Goal: Book appointment/travel/reservation

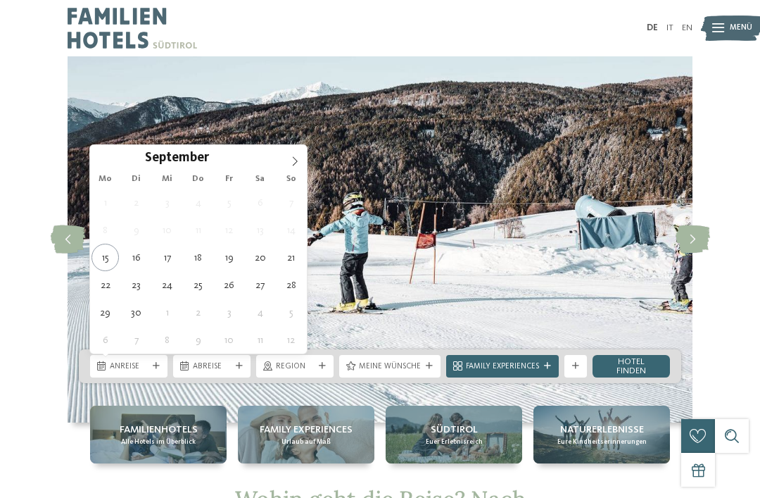
click at [292, 161] on icon at bounding box center [295, 161] width 10 height 10
click at [296, 162] on icon at bounding box center [295, 161] width 10 height 10
click at [294, 165] on icon at bounding box center [295, 161] width 10 height 10
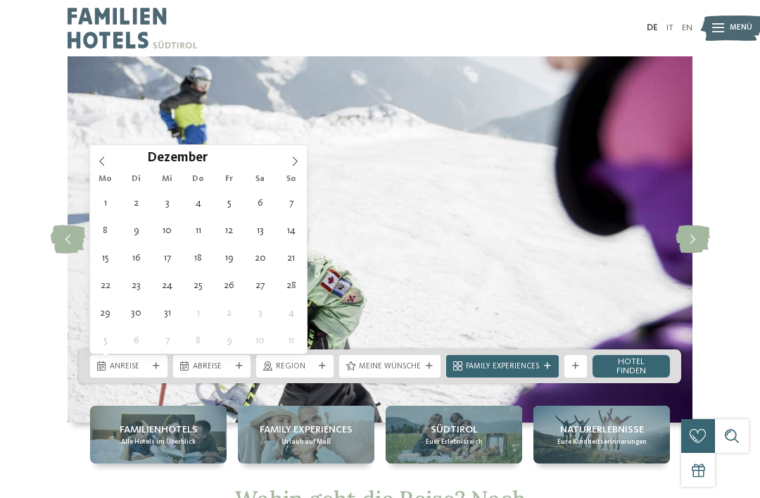
click at [296, 163] on icon at bounding box center [295, 160] width 5 height 9
type input "****"
type div "[DATE]"
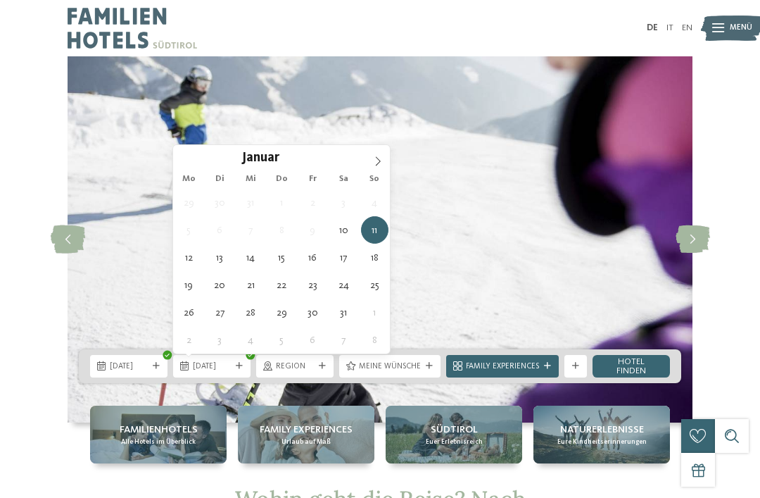
type input "****"
type div "17.01.2026"
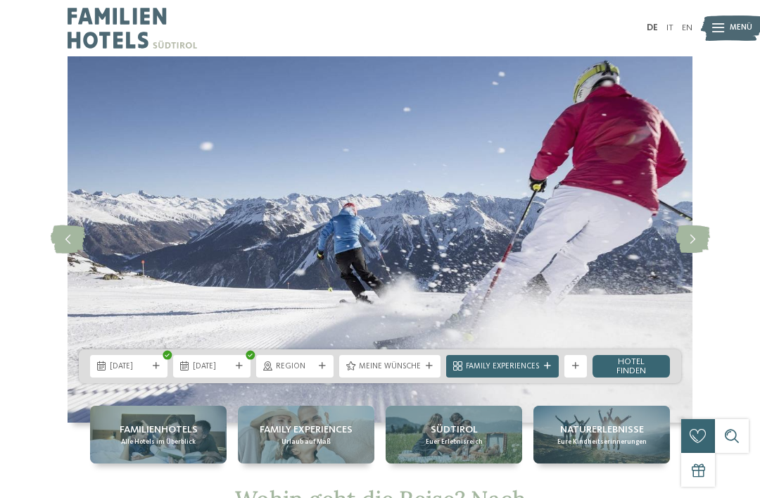
click at [322, 367] on icon at bounding box center [322, 366] width 7 height 7
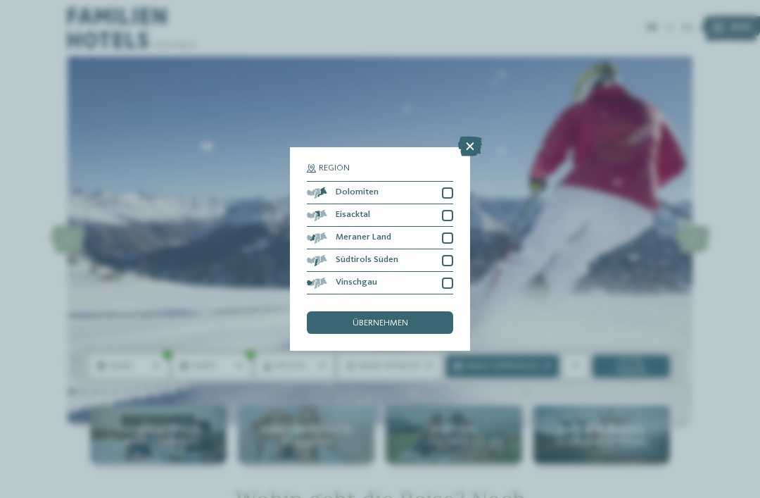
click at [471, 137] on icon at bounding box center [470, 147] width 24 height 20
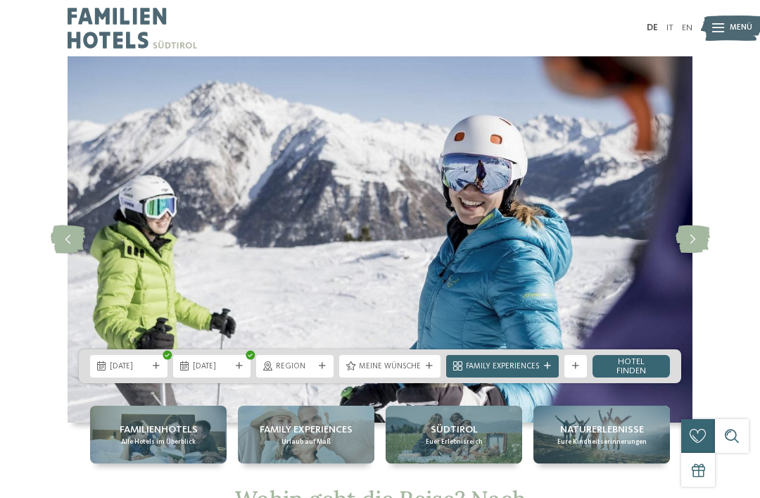
click at [427, 370] on div "Meine Wünsche" at bounding box center [389, 366] width 101 height 23
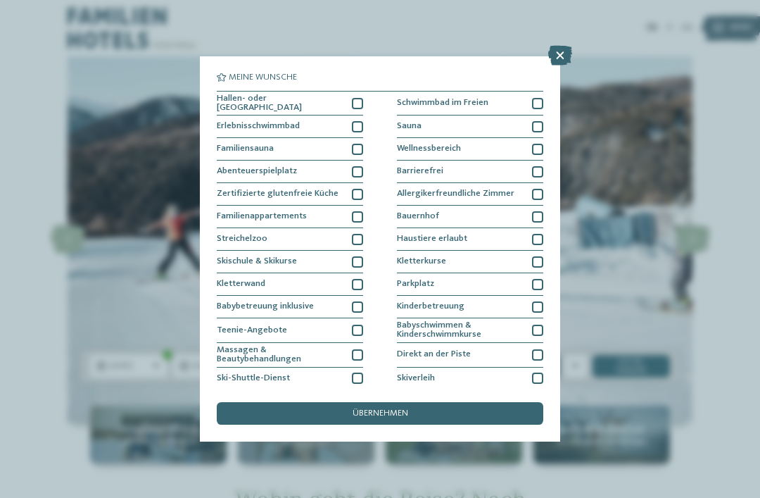
click at [359, 258] on div at bounding box center [357, 261] width 11 height 11
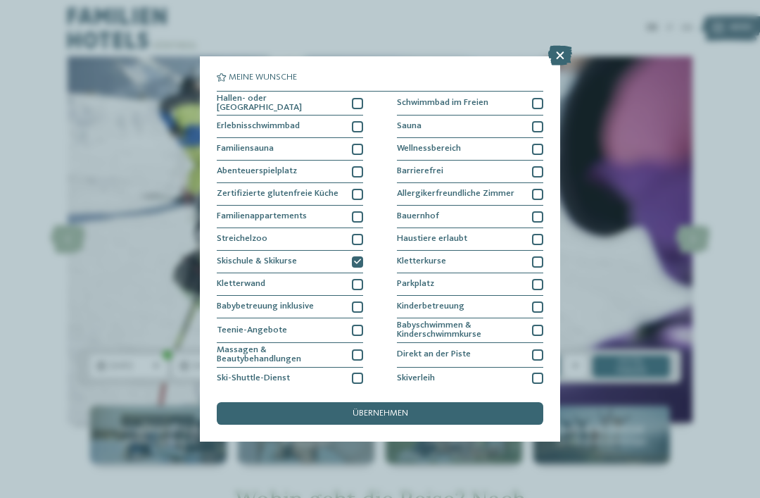
click at [358, 102] on div at bounding box center [357, 103] width 11 height 11
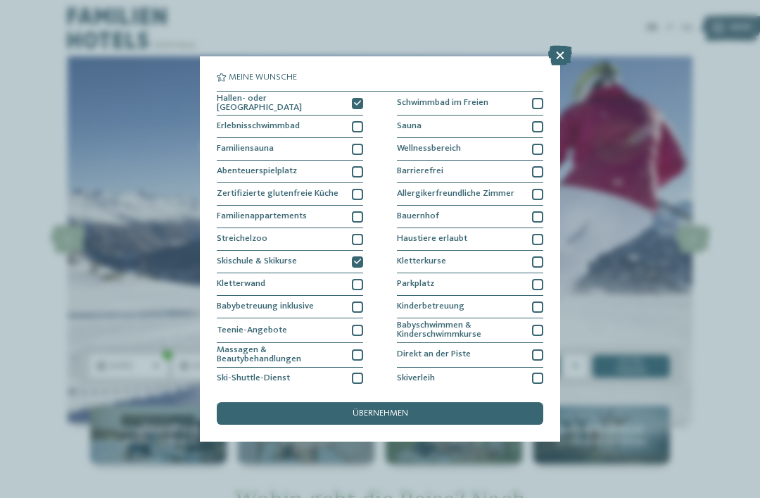
click at [444, 402] on div "übernehmen" at bounding box center [380, 413] width 327 height 23
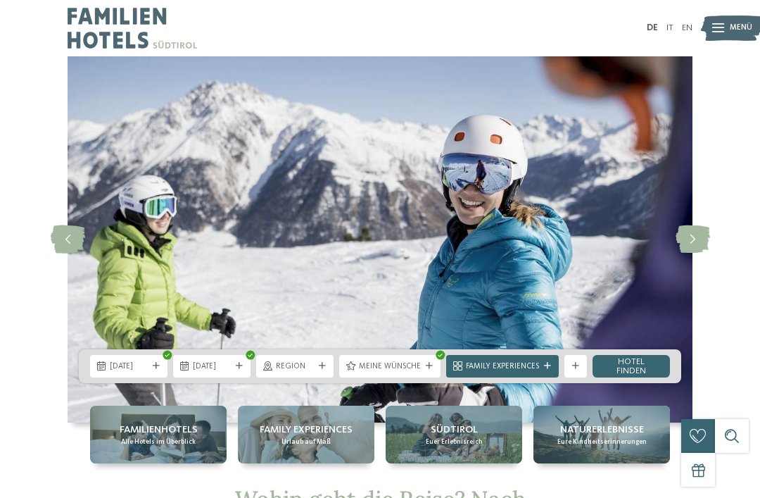
click at [519, 366] on span "Family Experiences" at bounding box center [502, 366] width 73 height 11
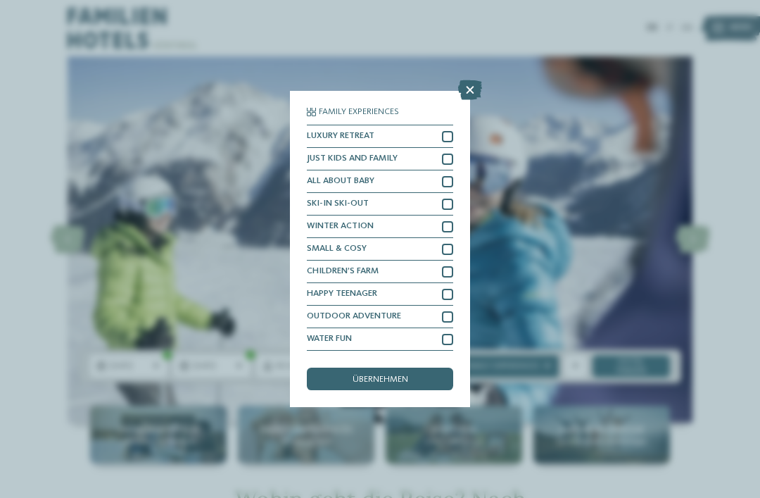
click at [446, 199] on div at bounding box center [447, 204] width 11 height 11
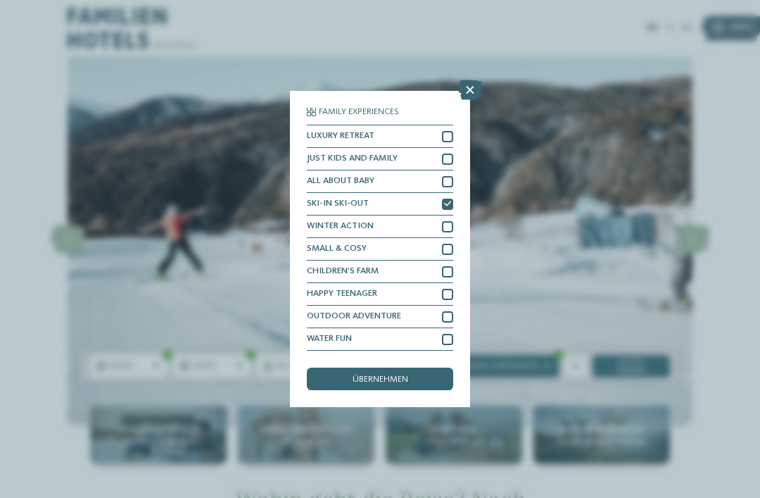
click at [422, 367] on div "übernehmen" at bounding box center [380, 378] width 146 height 23
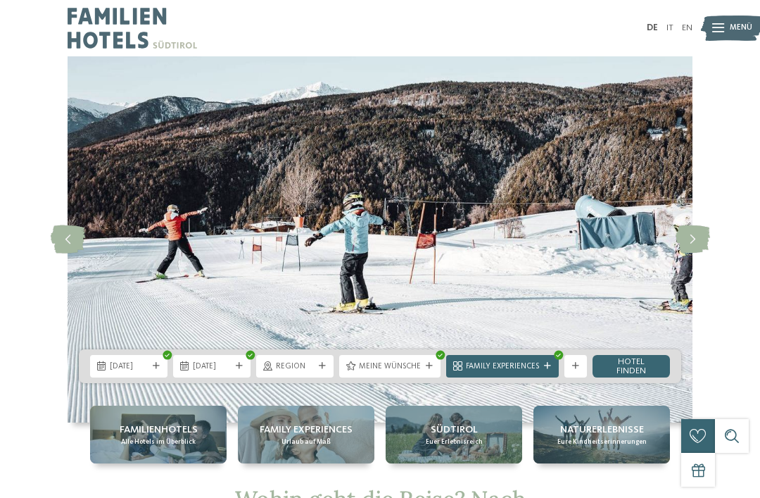
click at [577, 366] on icon at bounding box center [575, 366] width 7 height 7
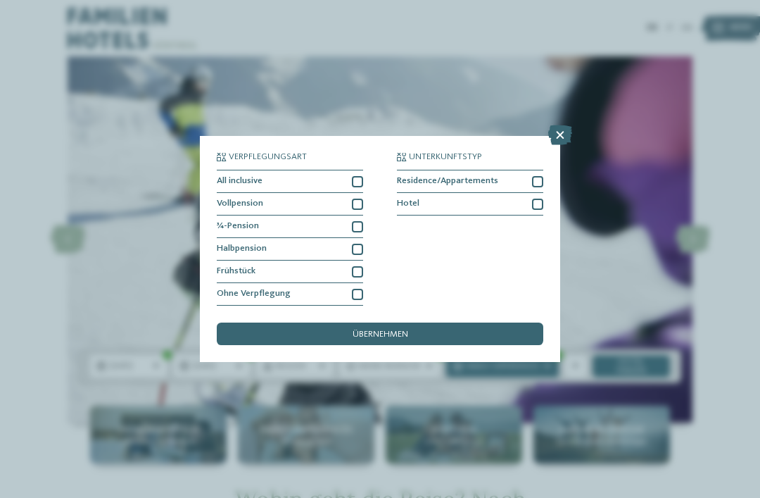
click at [560, 125] on icon at bounding box center [560, 135] width 24 height 20
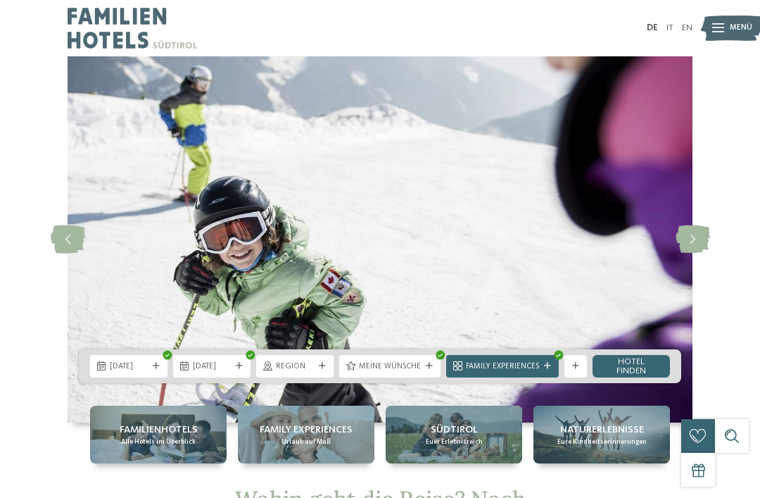
click at [578, 363] on icon at bounding box center [575, 366] width 7 height 7
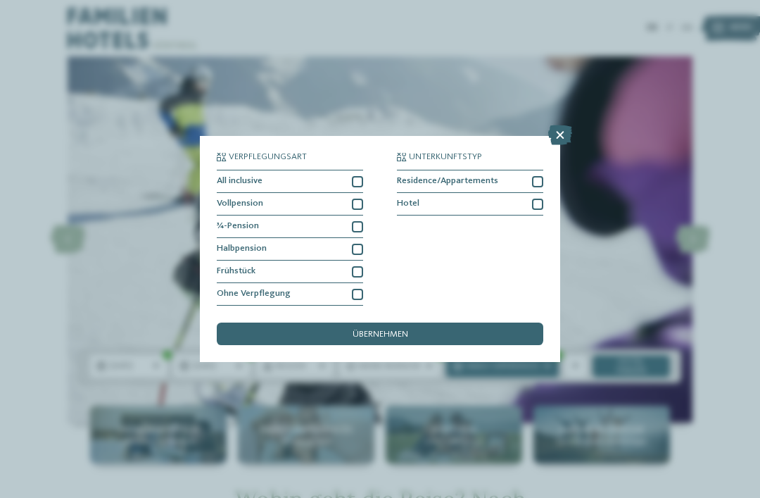
click at [360, 176] on div at bounding box center [357, 181] width 11 height 11
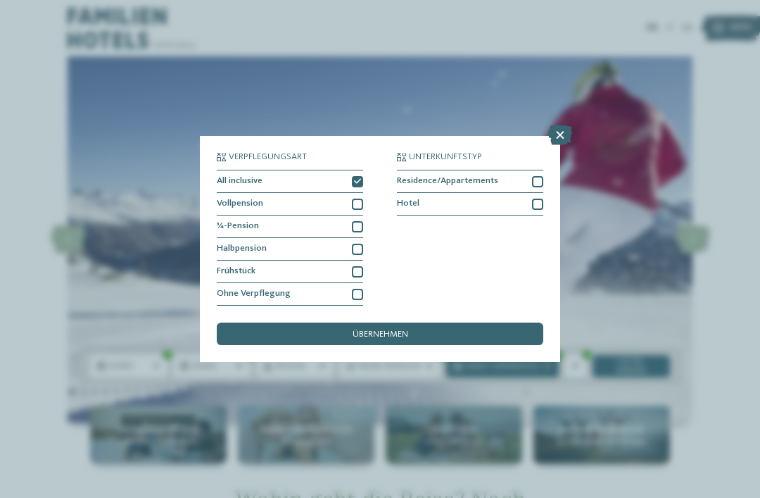
click at [436, 322] on div "übernehmen" at bounding box center [380, 333] width 327 height 23
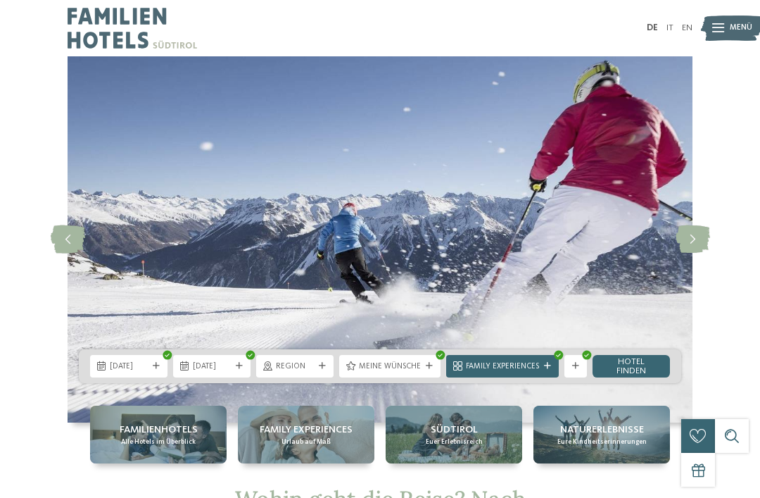
click at [643, 366] on link "Hotel finden" at bounding box center [631, 366] width 77 height 23
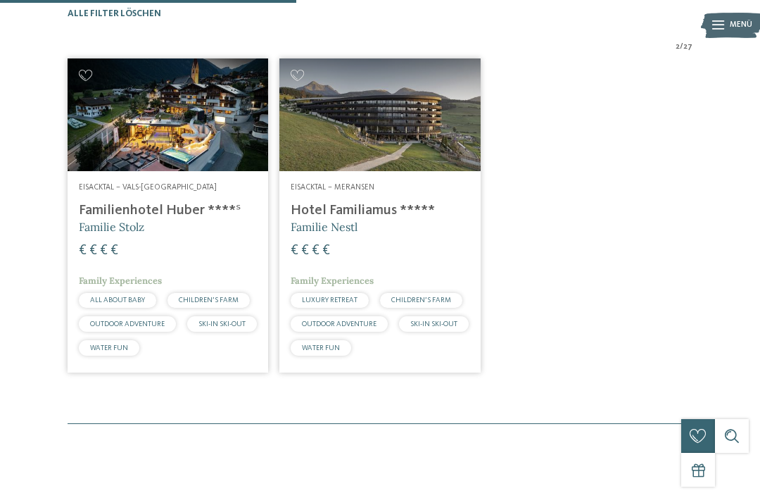
click at [410, 158] on img at bounding box center [379, 114] width 201 height 113
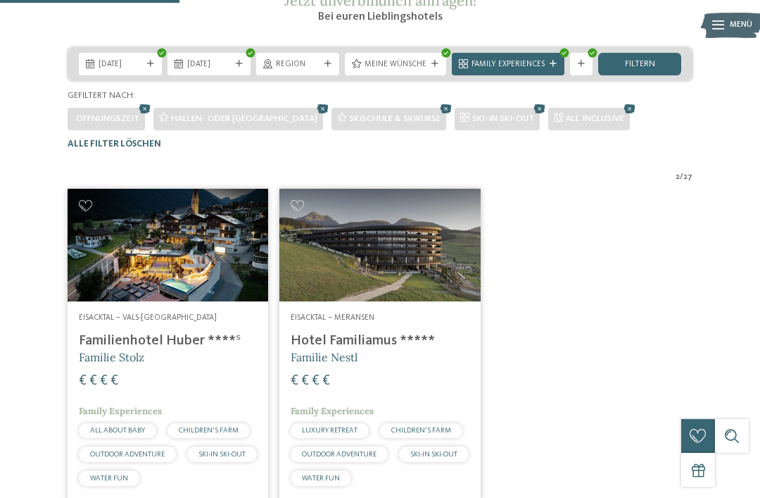
scroll to position [216, 0]
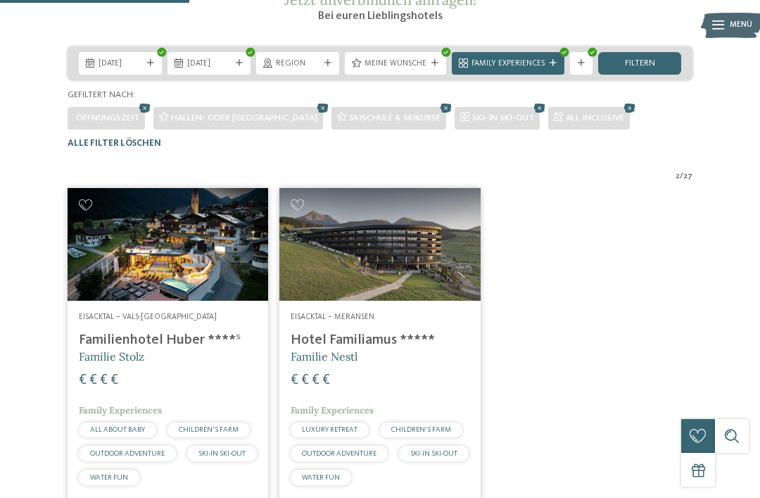
click at [232, 280] on img at bounding box center [168, 244] width 201 height 113
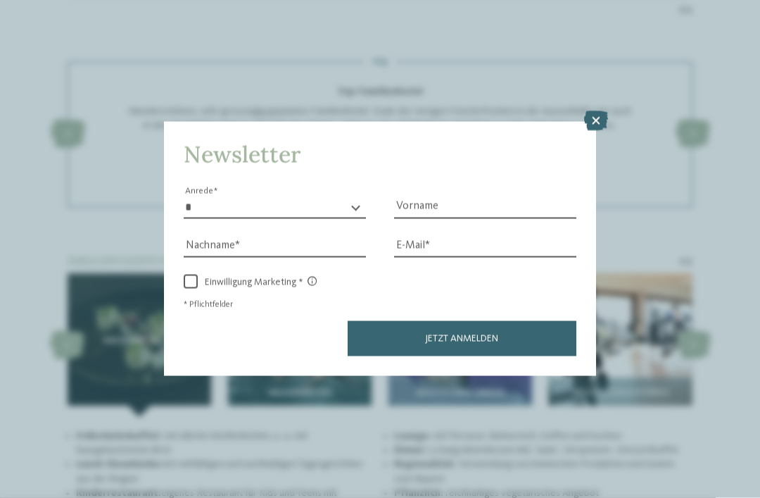
scroll to position [1637, 0]
click at [598, 111] on icon at bounding box center [596, 121] width 24 height 20
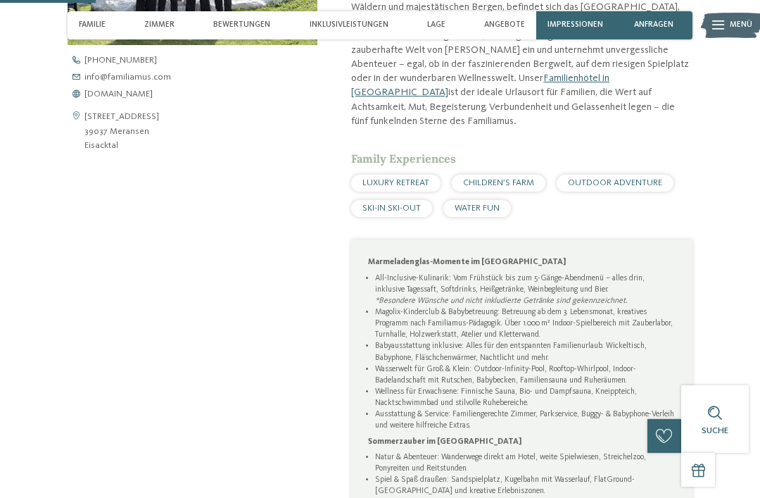
scroll to position [514, 0]
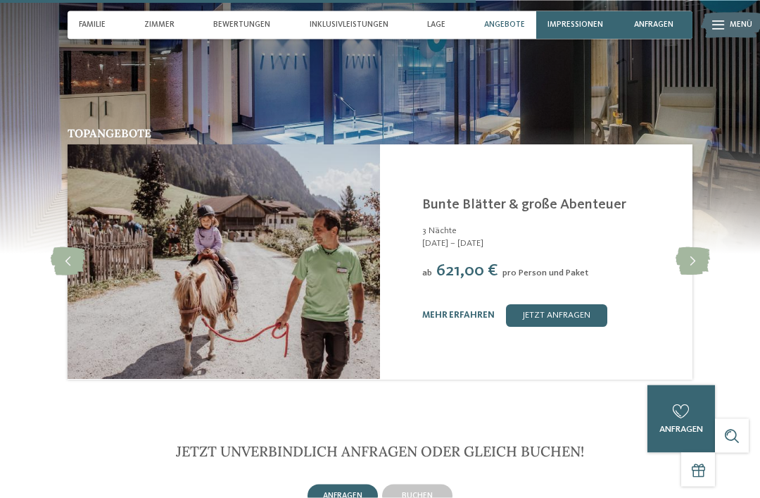
scroll to position [2532, 0]
click at [693, 247] on icon at bounding box center [693, 261] width 34 height 28
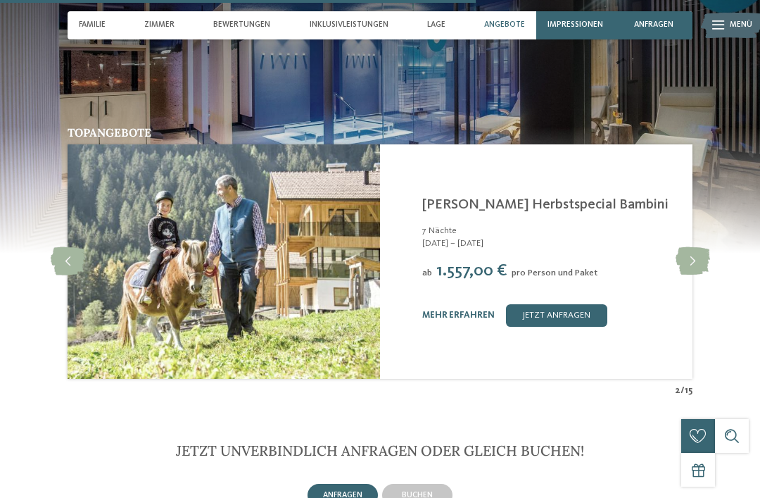
click at [693, 247] on icon at bounding box center [693, 261] width 34 height 28
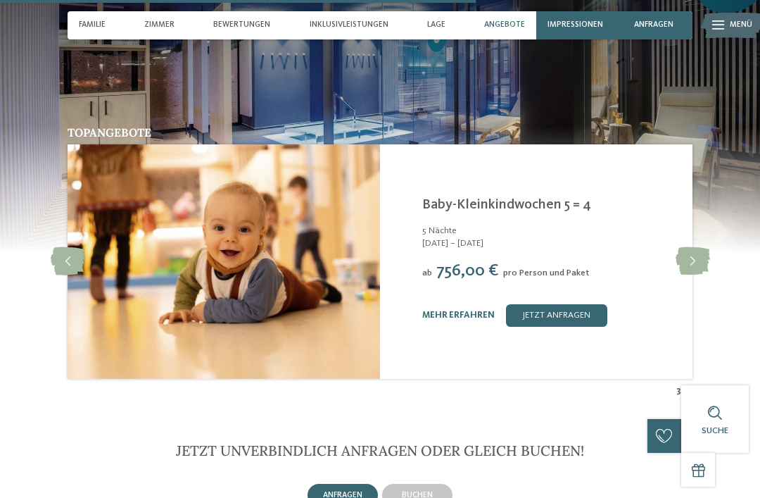
click at [692, 247] on icon at bounding box center [693, 261] width 34 height 28
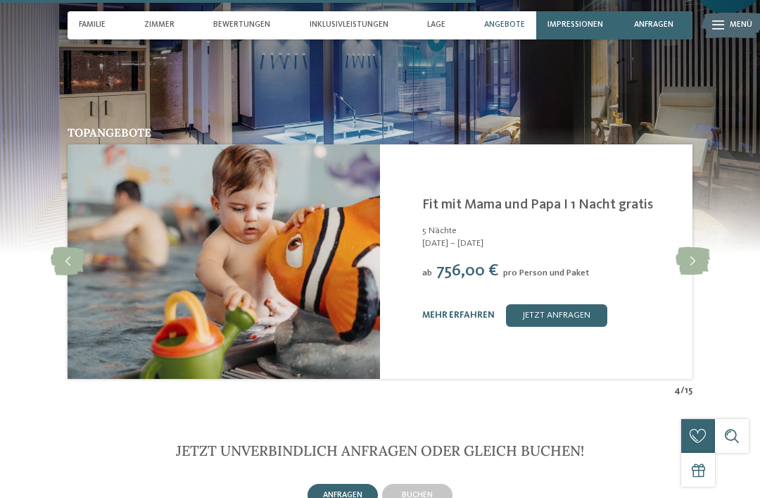
click at [692, 247] on icon at bounding box center [693, 261] width 34 height 28
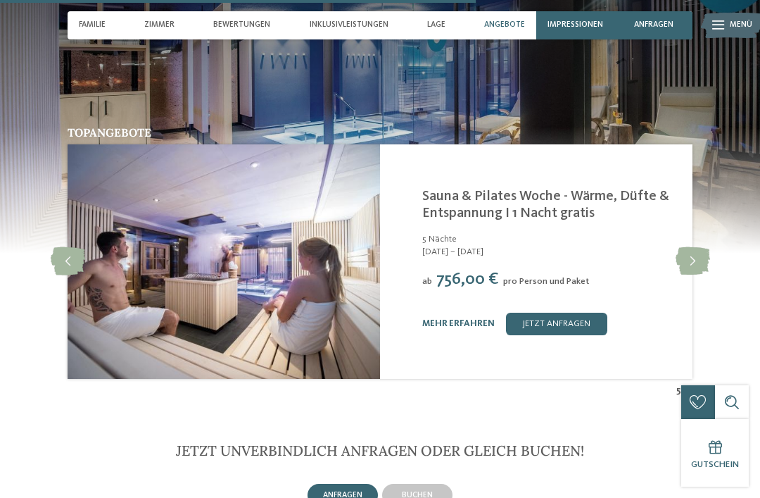
click at [692, 247] on icon at bounding box center [693, 261] width 34 height 28
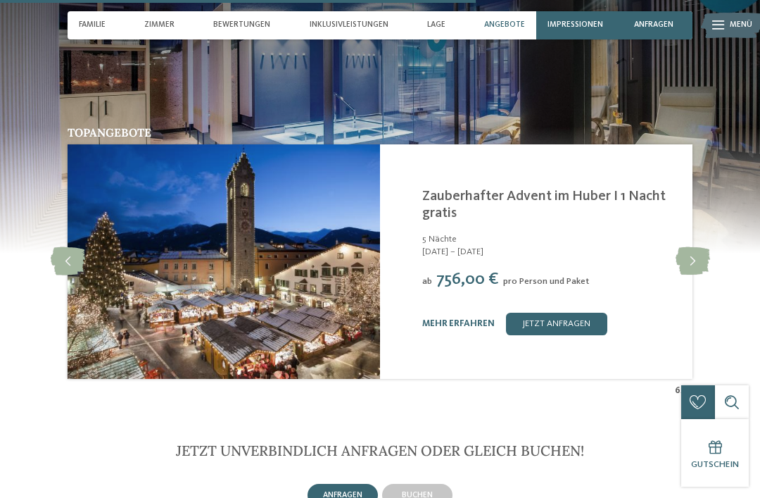
click at [696, 247] on icon at bounding box center [693, 261] width 34 height 28
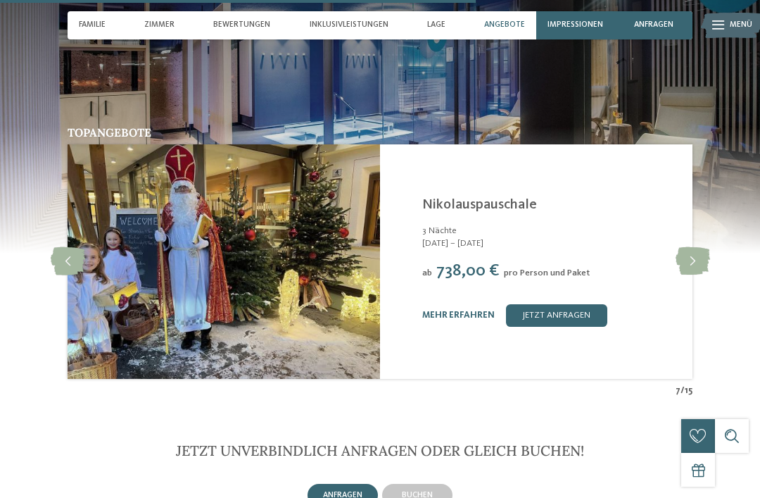
click at [694, 247] on icon at bounding box center [693, 261] width 34 height 28
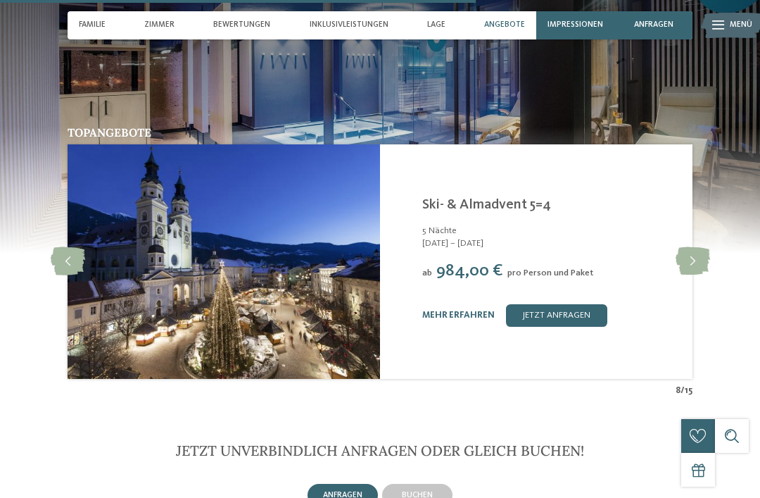
click at [689, 247] on icon at bounding box center [693, 261] width 34 height 28
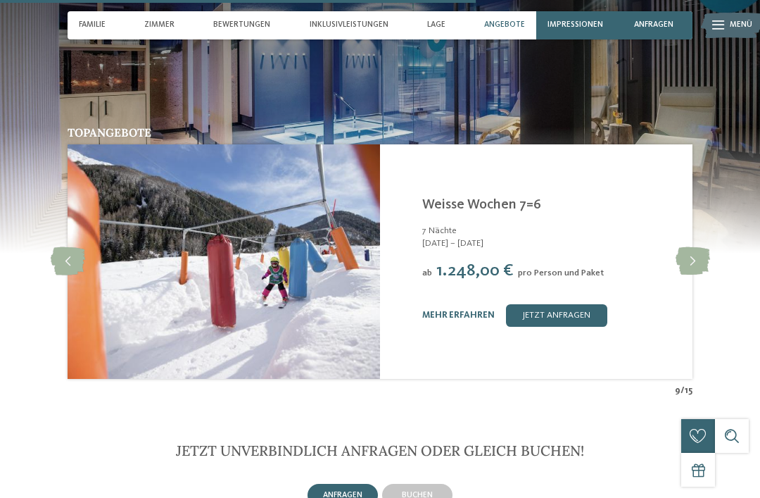
click at [470, 310] on link "mehr erfahren" at bounding box center [458, 314] width 73 height 9
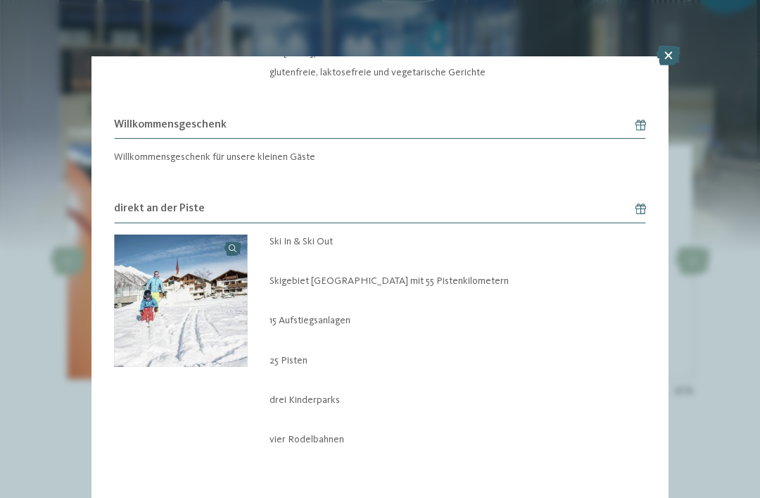
scroll to position [1484, 0]
click at [438, 484] on div "buchen" at bounding box center [417, 495] width 70 height 23
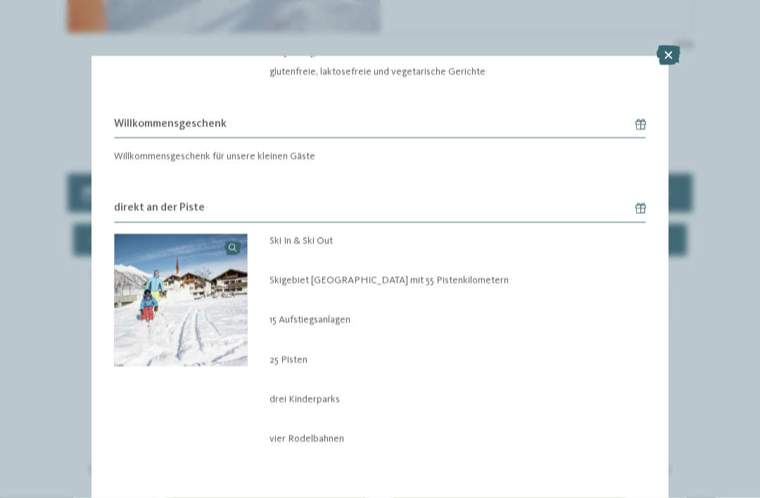
scroll to position [2878, 0]
click at [664, 55] on icon at bounding box center [669, 56] width 24 height 20
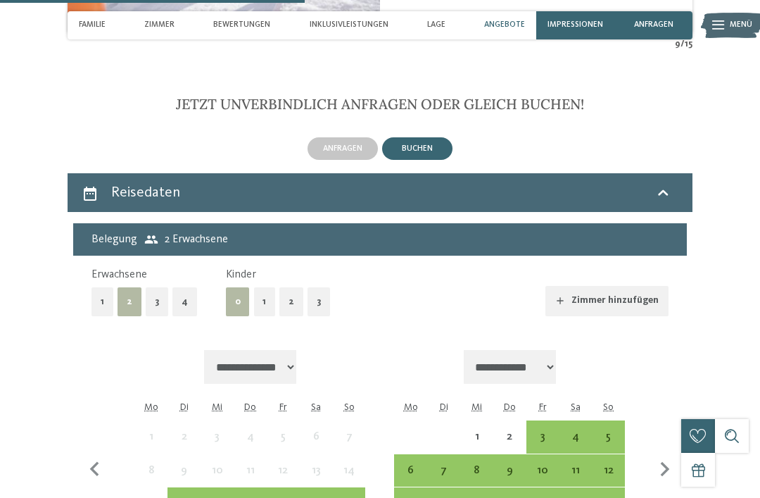
click at [260, 287] on button "1" at bounding box center [265, 301] width 22 height 29
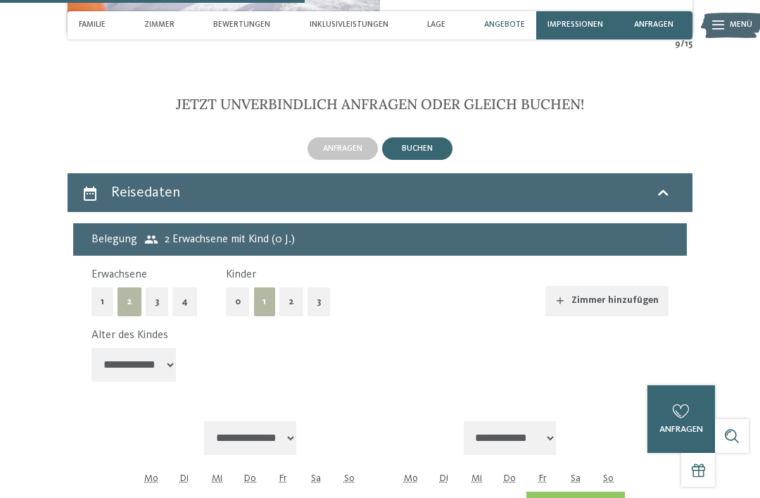
click at [149, 348] on select "**********" at bounding box center [134, 365] width 84 height 34
select select "*"
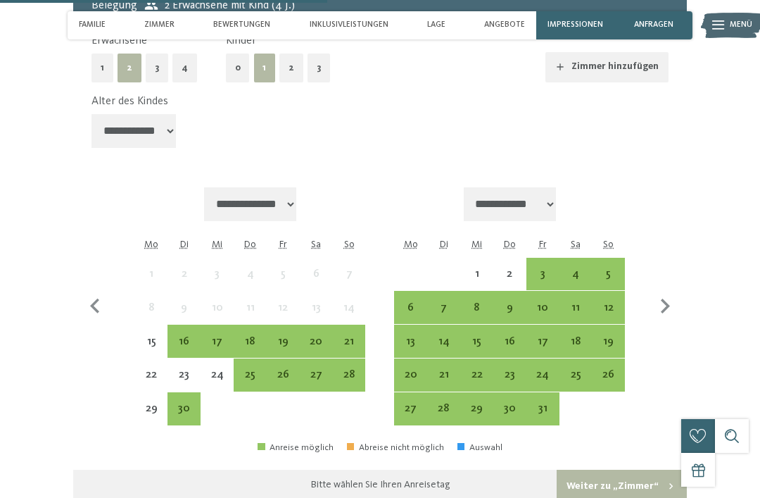
scroll to position [3112, 0]
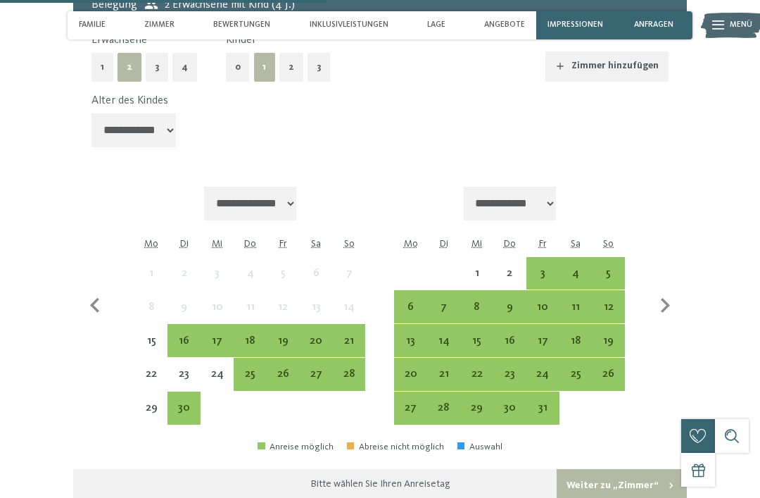
click at [660, 291] on icon "button" at bounding box center [665, 306] width 30 height 30
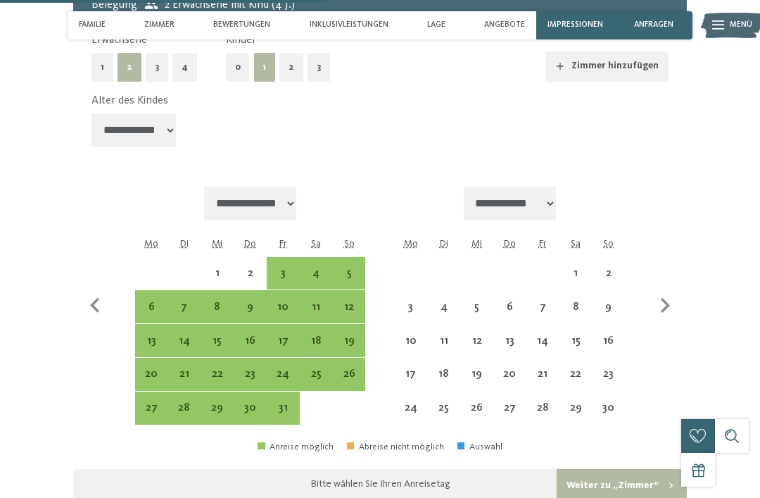
select select "**********"
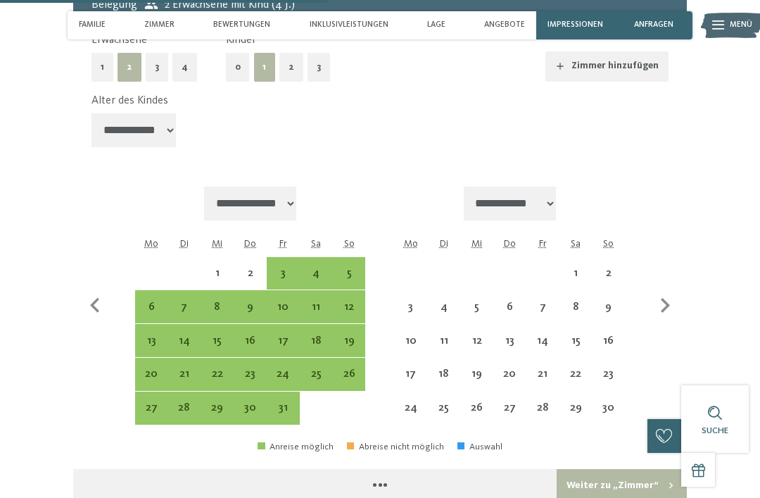
select select "**********"
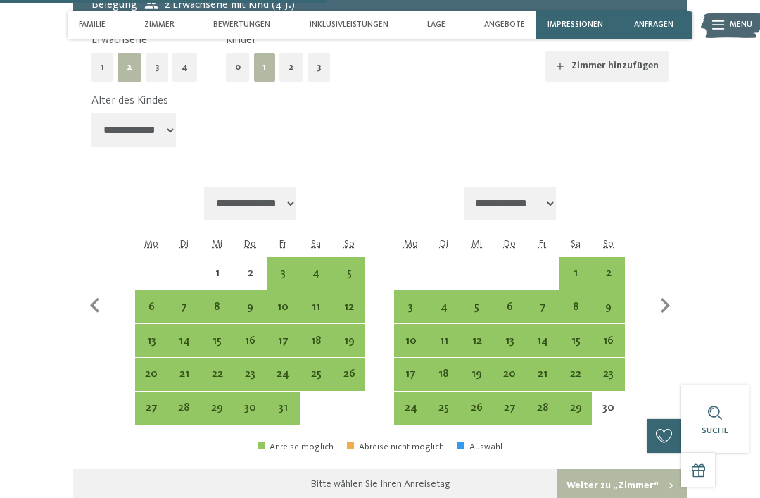
click at [658, 291] on icon "button" at bounding box center [665, 306] width 30 height 30
select select "**********"
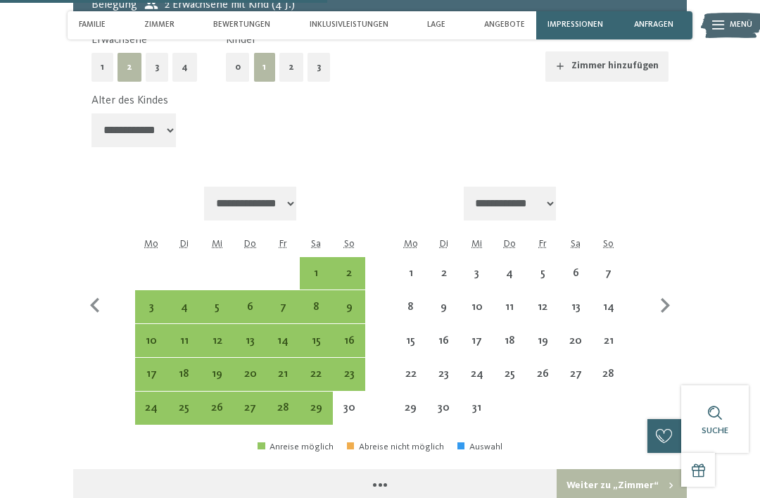
select select "**********"
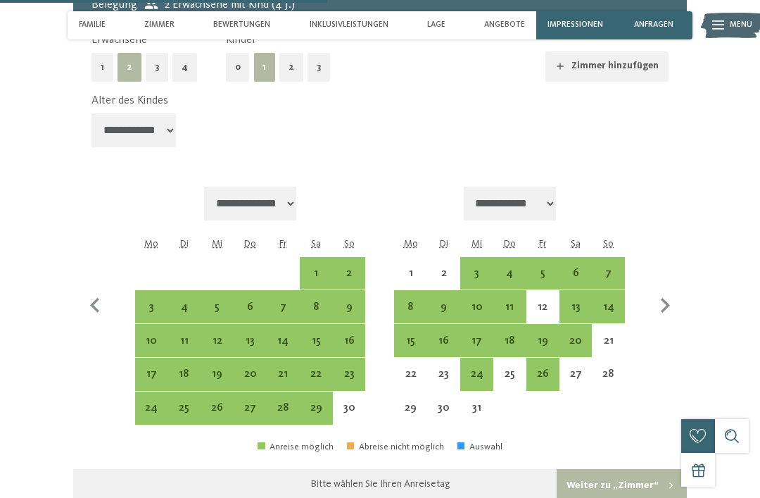
click at [660, 291] on icon "button" at bounding box center [665, 306] width 30 height 30
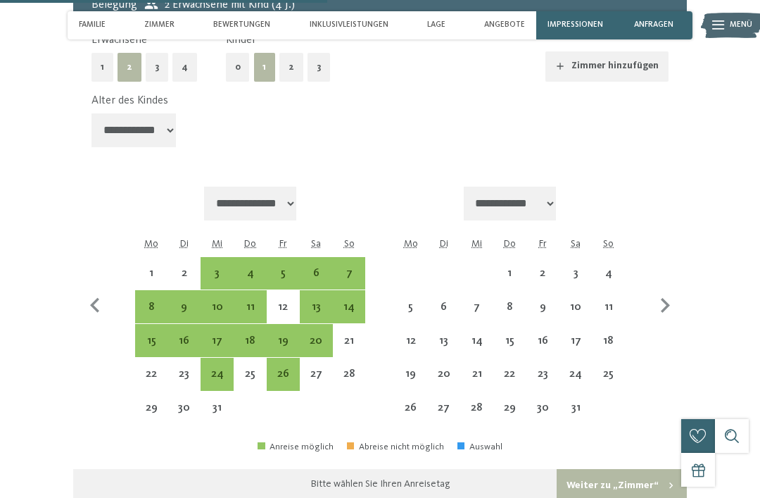
select select "**********"
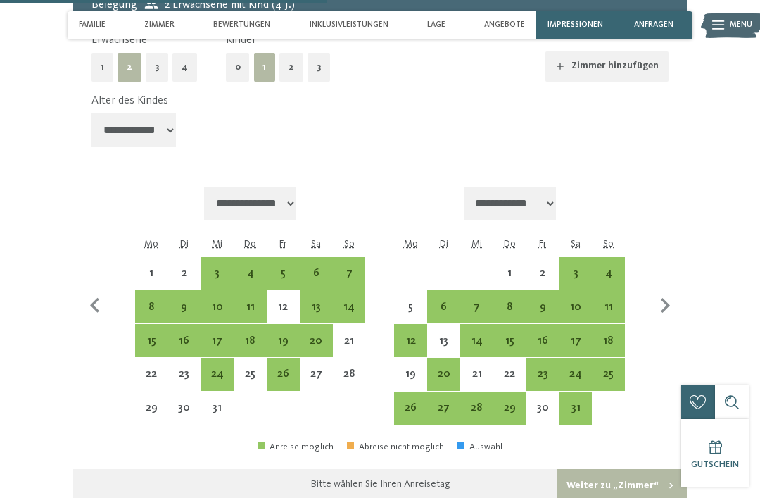
click at [573, 301] on div "10" at bounding box center [576, 316] width 30 height 30
select select "**********"
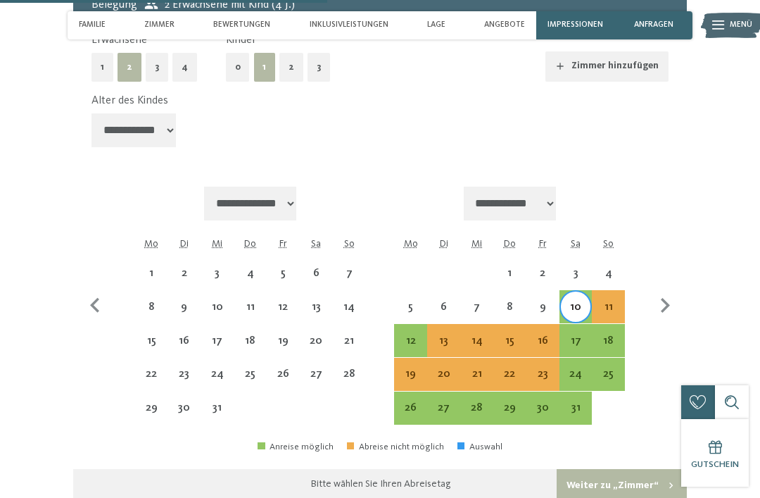
click at [574, 335] on div "17" at bounding box center [576, 350] width 30 height 30
select select "**********"
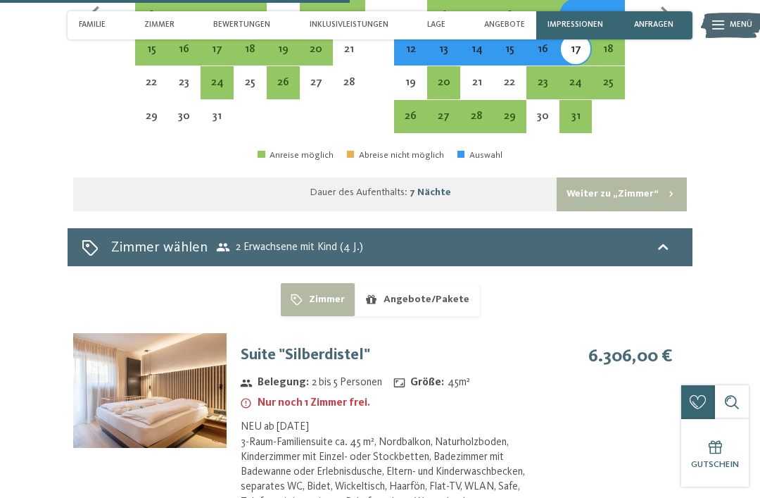
scroll to position [3405, 0]
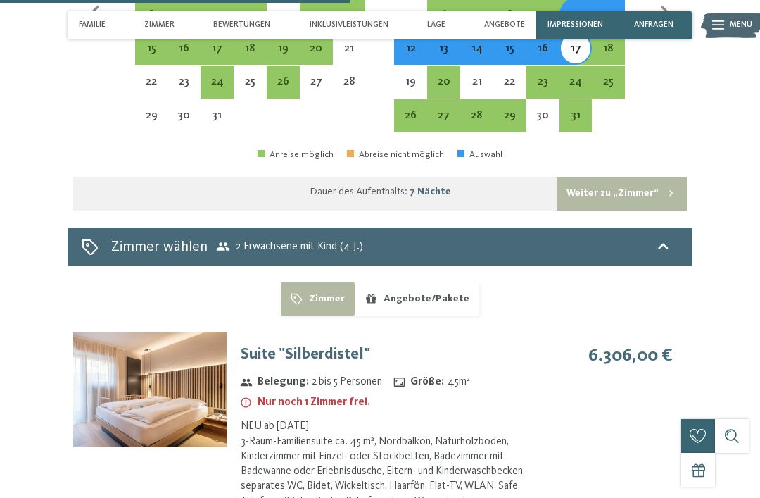
click at [439, 282] on button "Angebote/Pakete" at bounding box center [417, 298] width 125 height 32
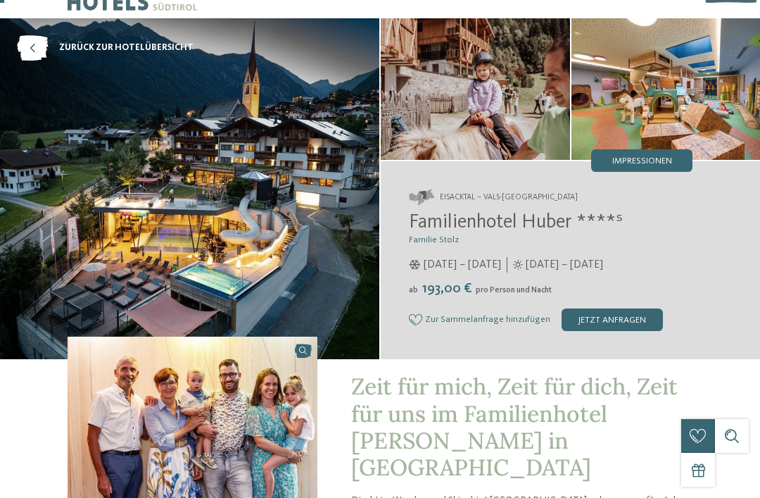
scroll to position [0, 0]
